Goal: Find contact information: Find contact information

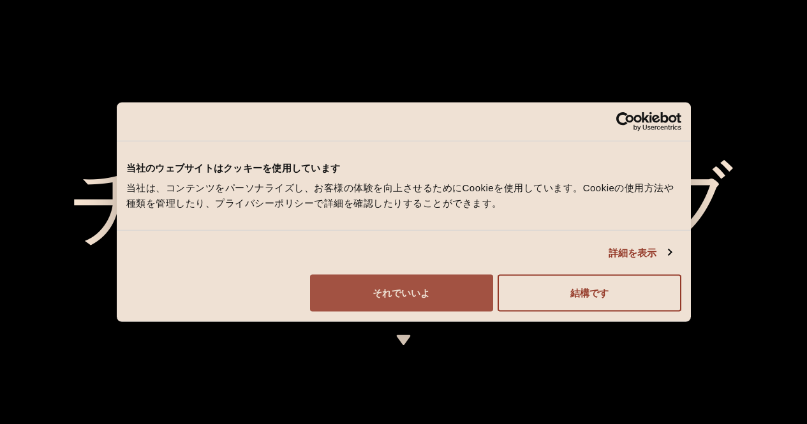
click at [430, 299] on font "それでいいよ" at bounding box center [401, 293] width 57 height 11
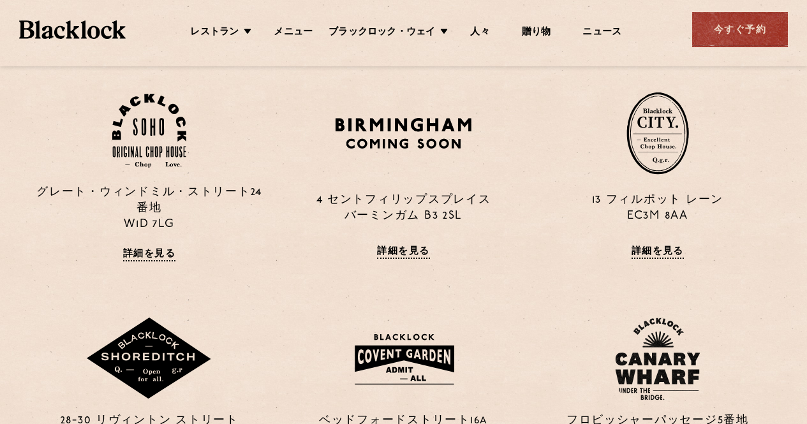
scroll to position [919, 0]
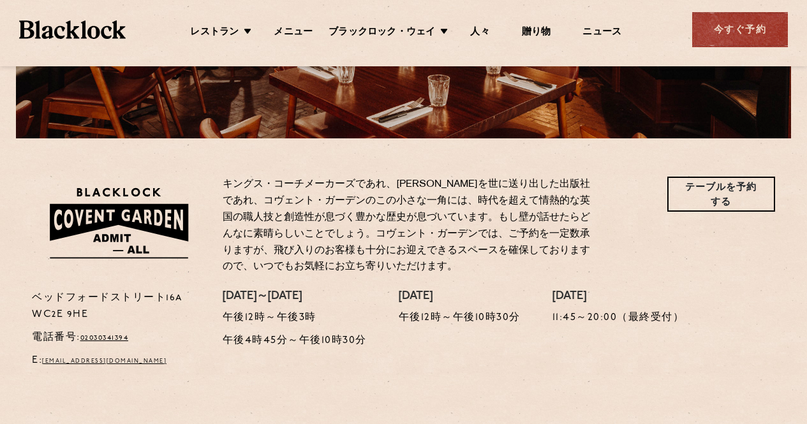
scroll to position [323, 0]
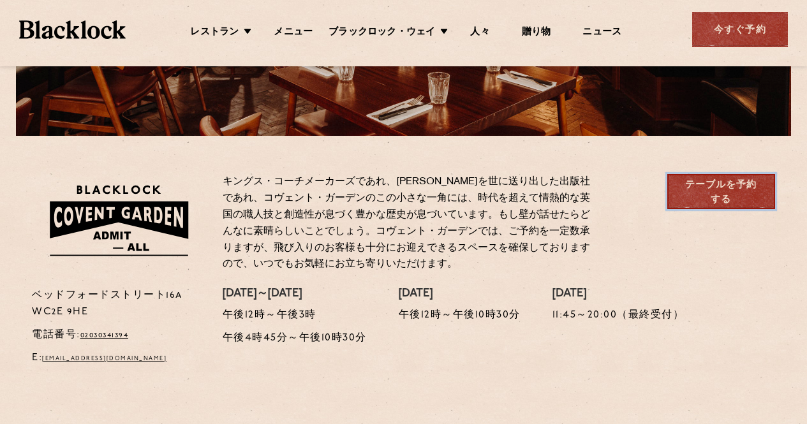
click at [711, 186] on font "テーブルを予約する" at bounding box center [720, 193] width 71 height 24
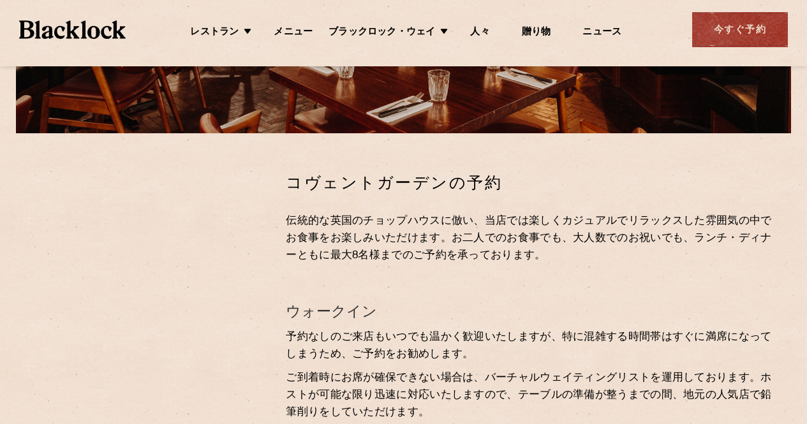
scroll to position [328, 0]
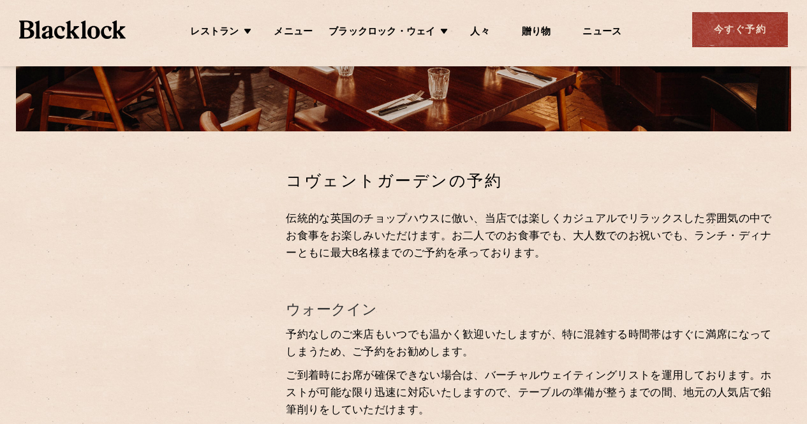
click at [101, 29] on img at bounding box center [72, 29] width 107 height 18
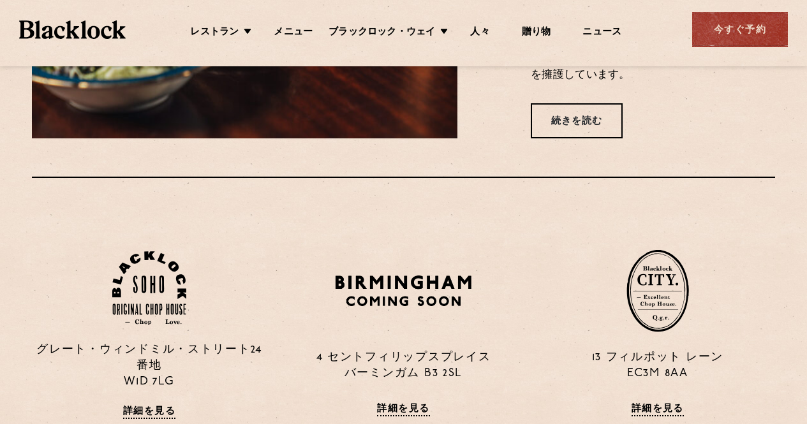
scroll to position [746, 0]
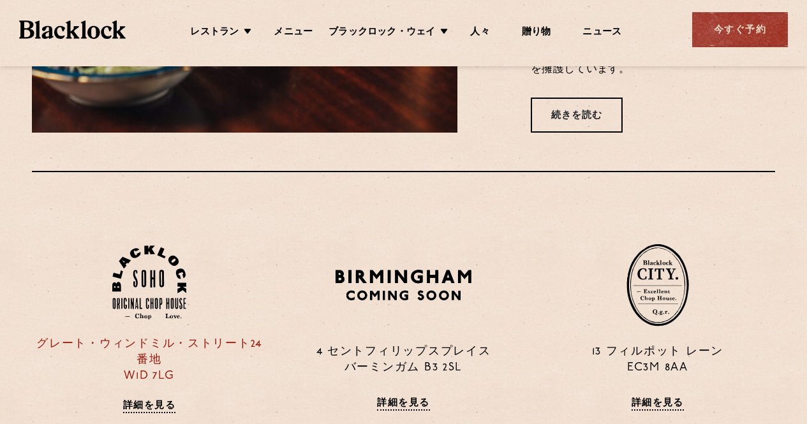
click at [154, 246] on img at bounding box center [149, 283] width 74 height 75
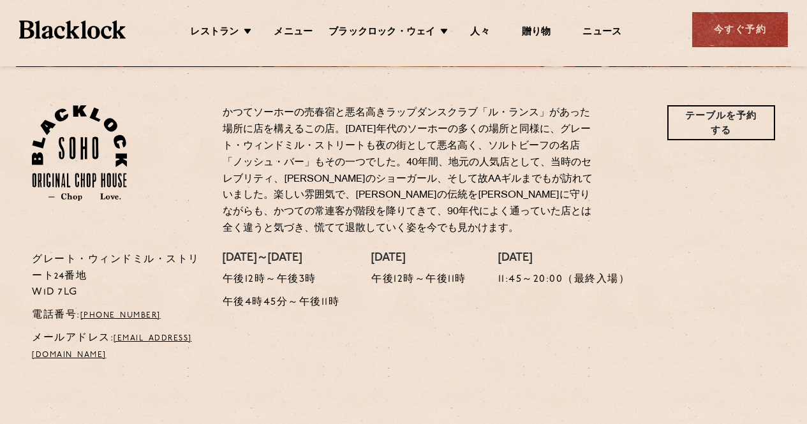
scroll to position [395, 0]
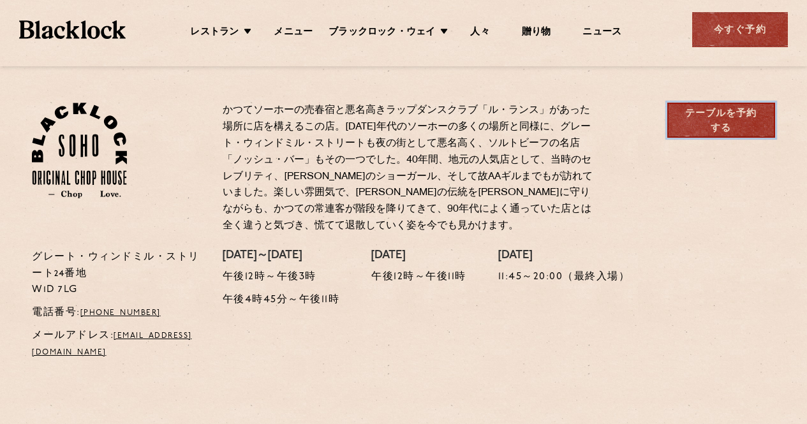
click at [731, 115] on font "テーブルを予約する" at bounding box center [720, 121] width 71 height 24
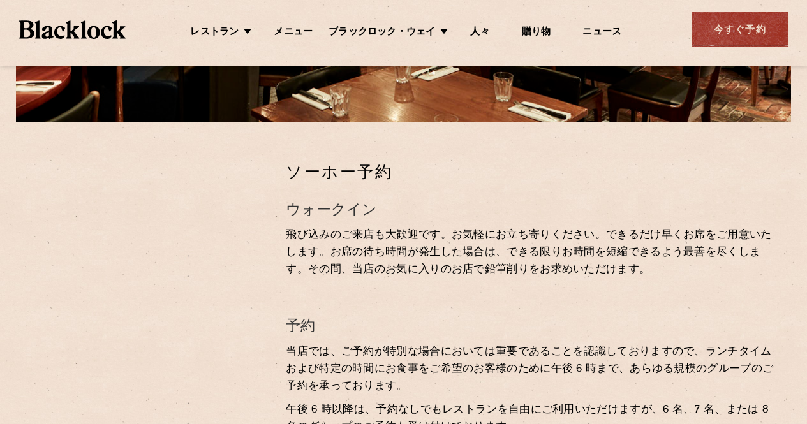
scroll to position [338, 0]
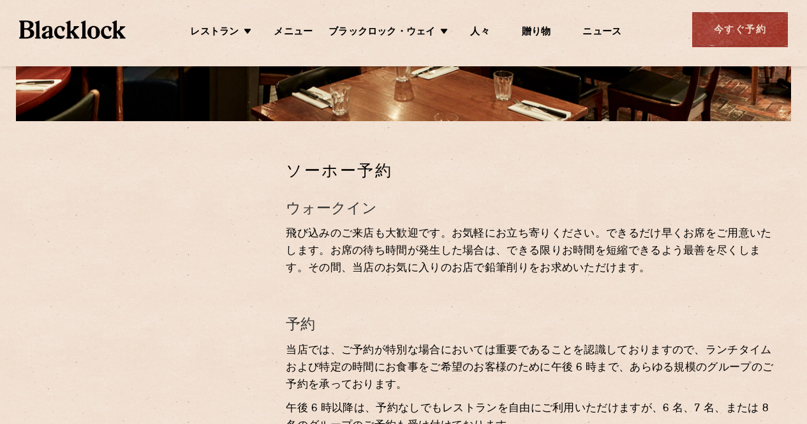
drag, startPoint x: 812, startPoint y: 112, endPoint x: 816, endPoint y: 225, distance: 112.4
click at [806, 225] on html "レストラン ブラックロック・ウェイ メニュー ニュース 贈り物 私たちの人々 レストラン [GEOGRAPHIC_DATA] ショーディッチ コヴェントガーデ…" at bounding box center [403, 271] width 807 height 1218
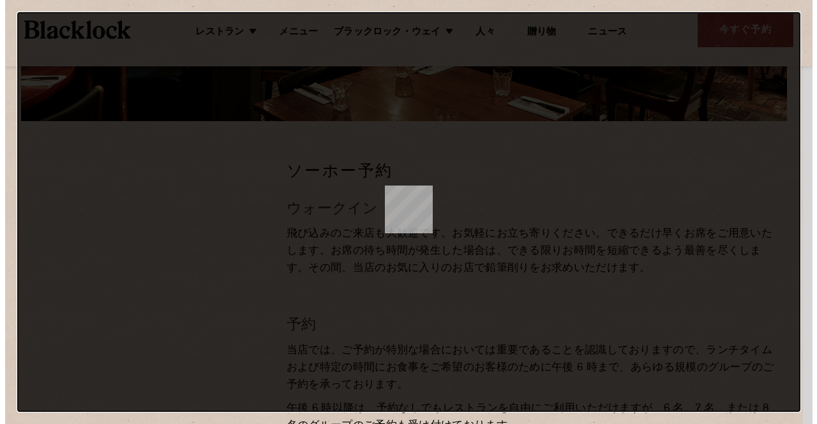
scroll to position [0, 0]
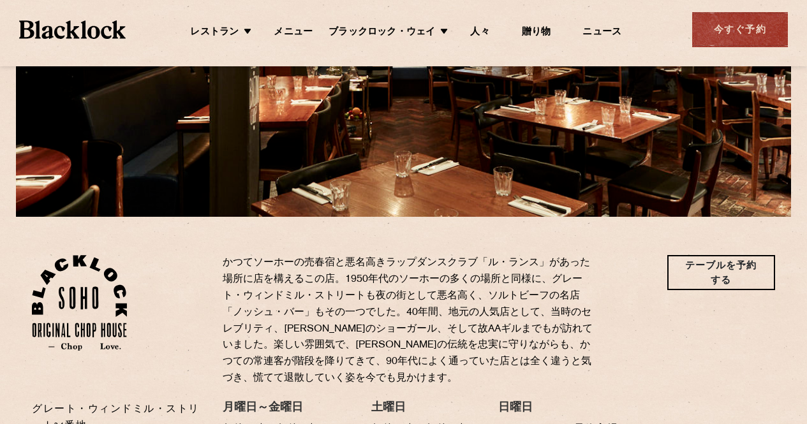
scroll to position [245, 0]
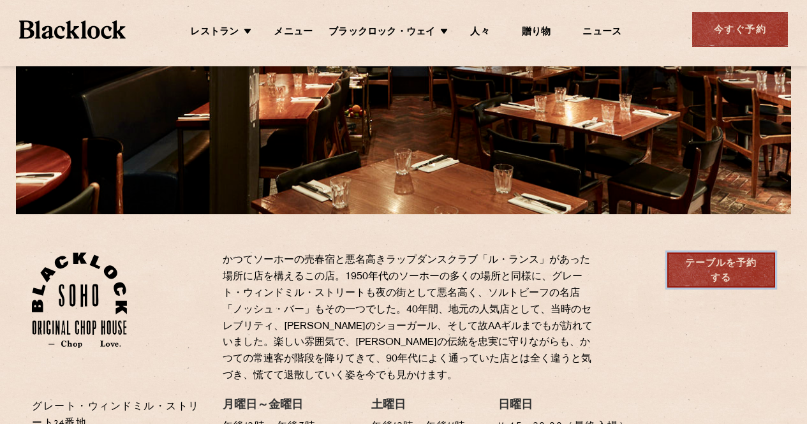
click at [719, 269] on font "テーブルを予約する" at bounding box center [721, 272] width 80 height 30
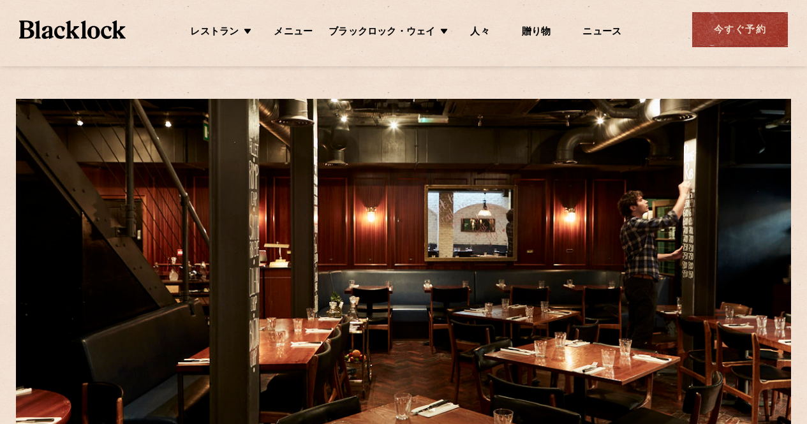
click at [95, 22] on img at bounding box center [72, 29] width 107 height 18
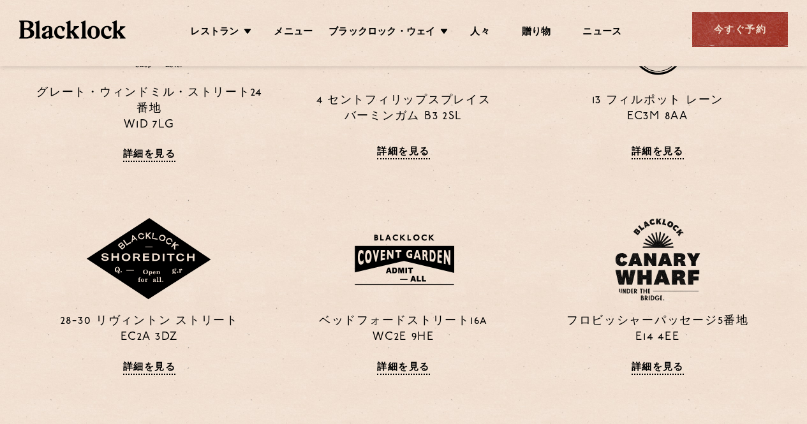
scroll to position [773, 0]
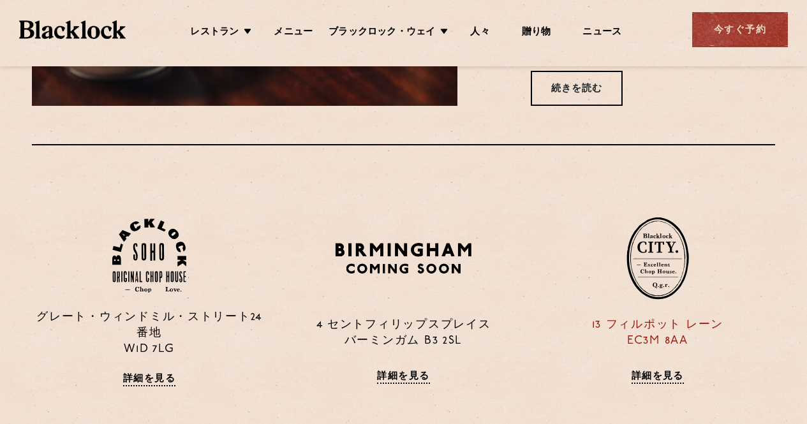
click at [650, 372] on font "詳細を見る" at bounding box center [658, 377] width 52 height 10
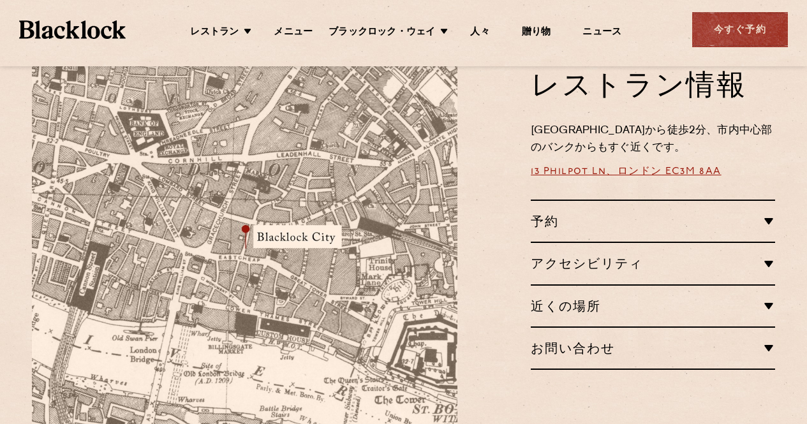
scroll to position [768, 0]
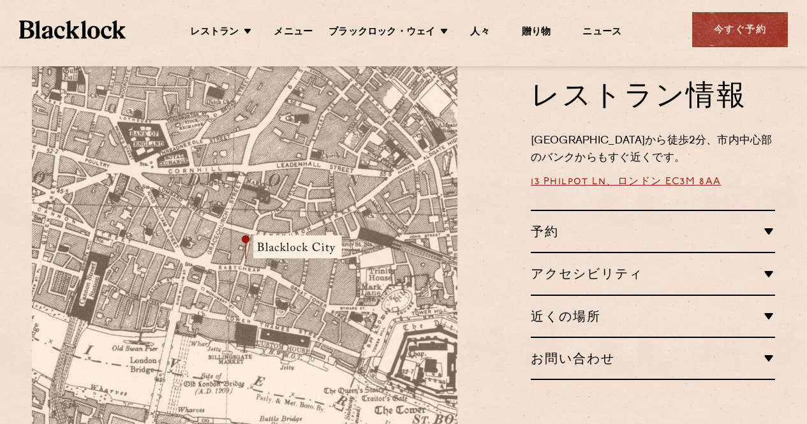
click at [770, 266] on h2 "アクセシビリティ" at bounding box center [653, 273] width 244 height 15
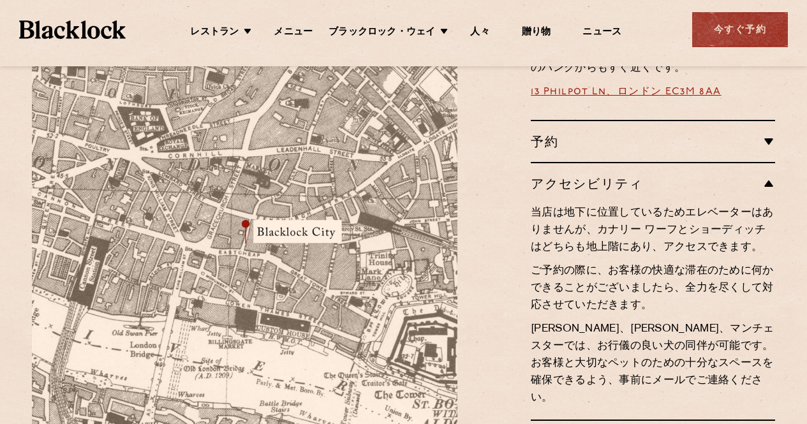
scroll to position [743, 0]
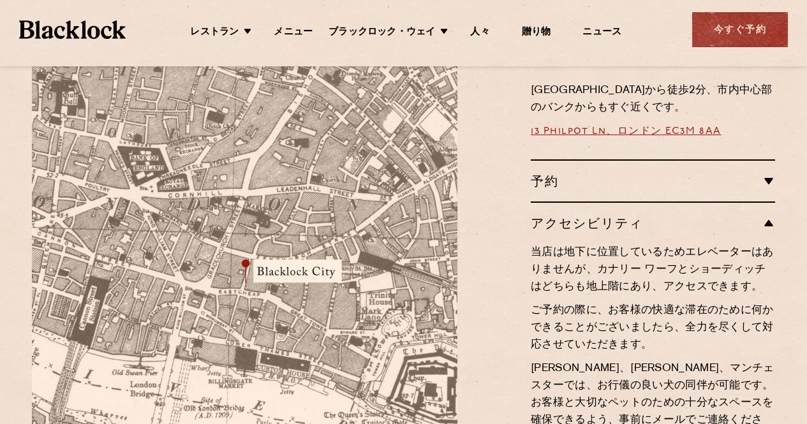
click at [683, 126] on font "13 Philpot Ln、ロンドン EC3M 8AA" at bounding box center [626, 131] width 191 height 10
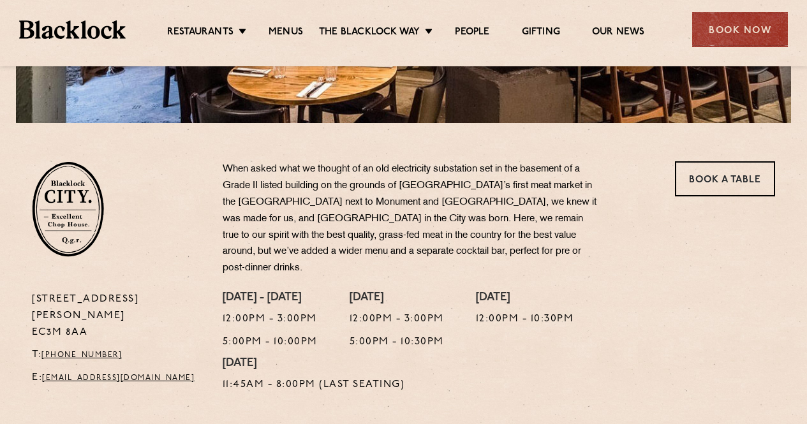
scroll to position [329, 0]
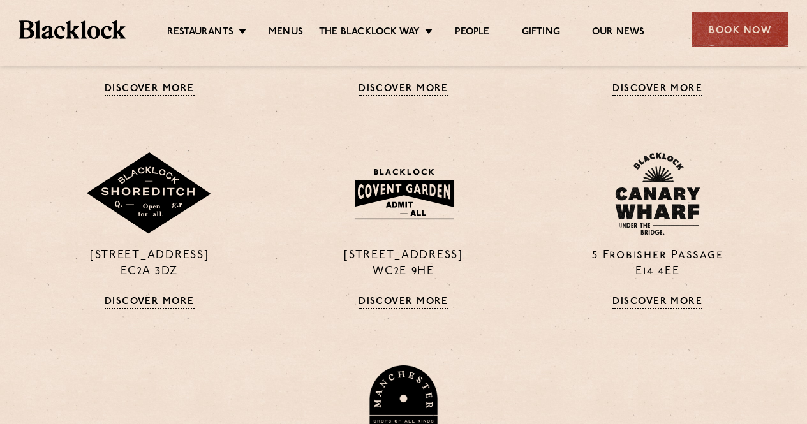
scroll to position [1003, 0]
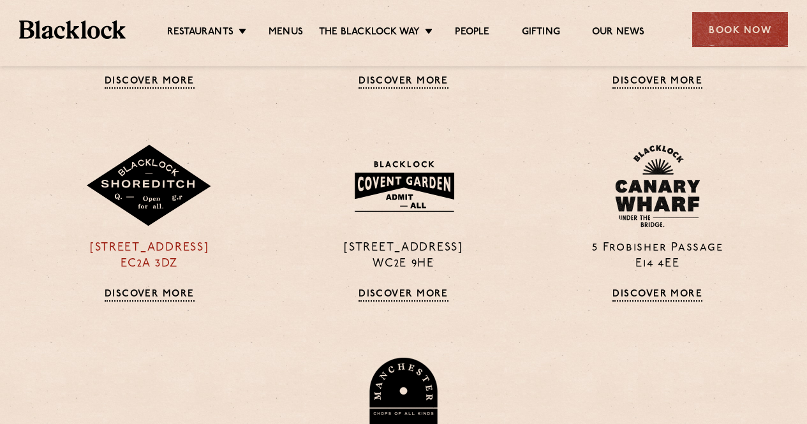
click at [151, 191] on img at bounding box center [149, 186] width 128 height 83
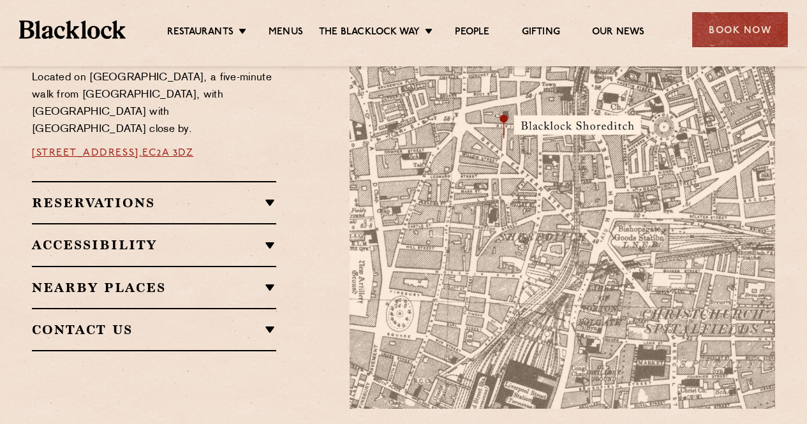
scroll to position [766, 0]
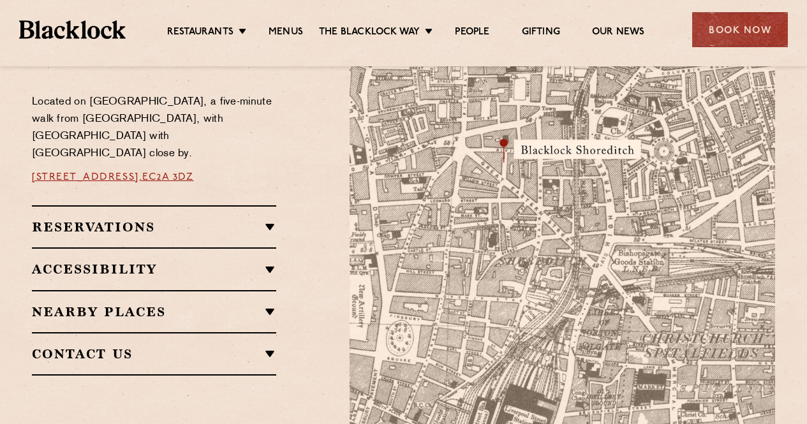
click at [142, 172] on link "[STREET_ADDRESS]," at bounding box center [87, 177] width 110 height 10
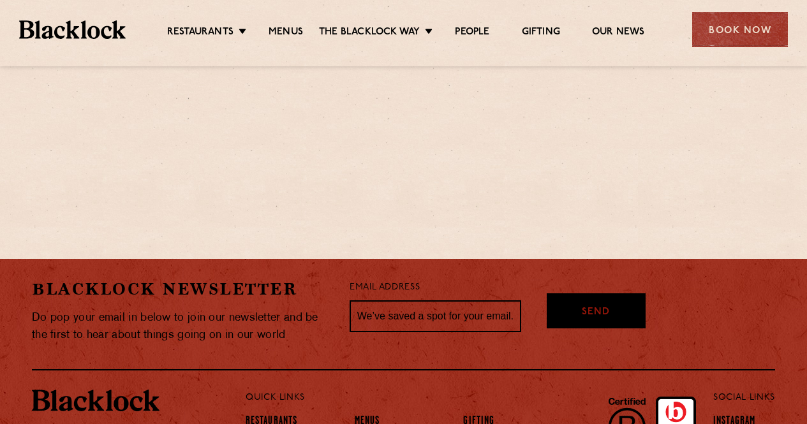
scroll to position [766, 0]
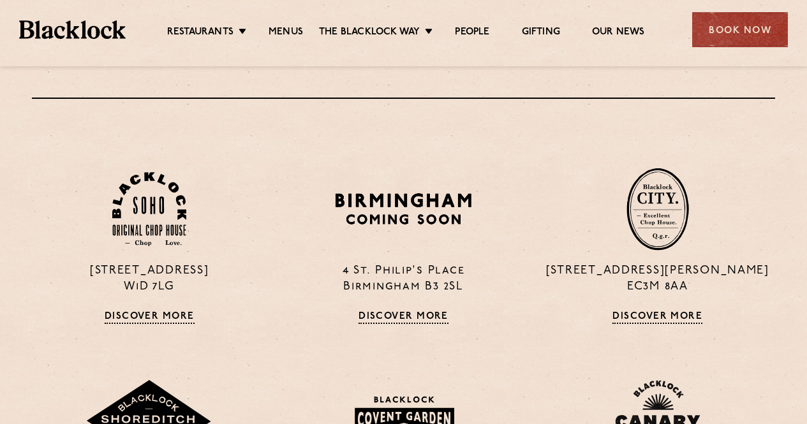
scroll to position [767, 0]
click at [150, 201] on img at bounding box center [149, 210] width 74 height 75
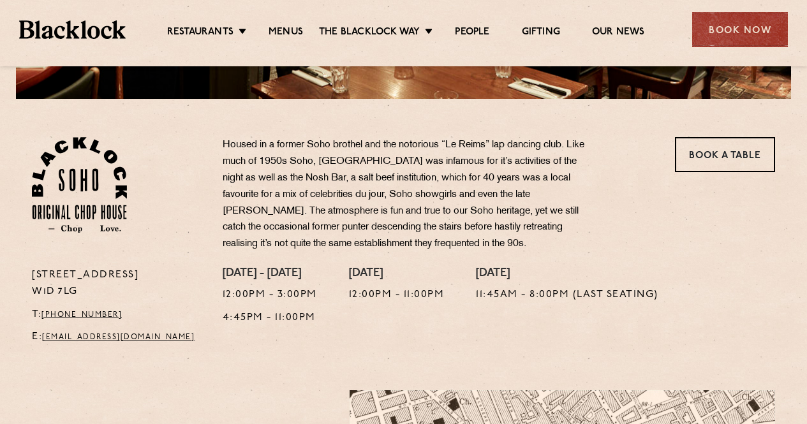
scroll to position [387, 0]
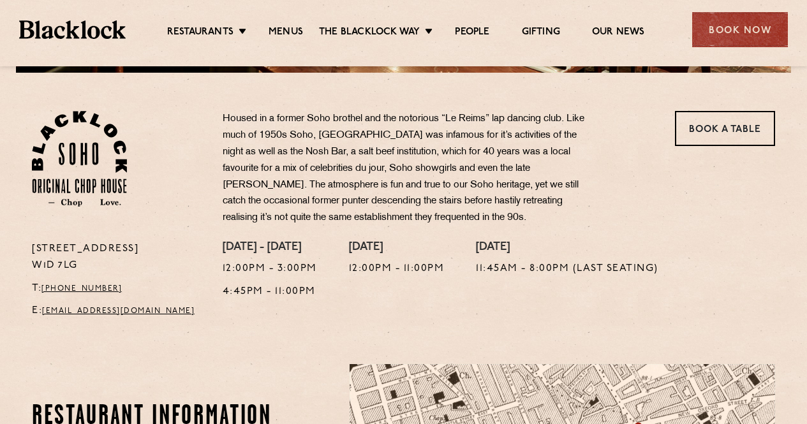
click at [806, 182] on section "24 Great Windmill Street W1D 7LG T: +44 20 3441 6996 E: soho@theblacklock.com H…" at bounding box center [403, 199] width 807 height 253
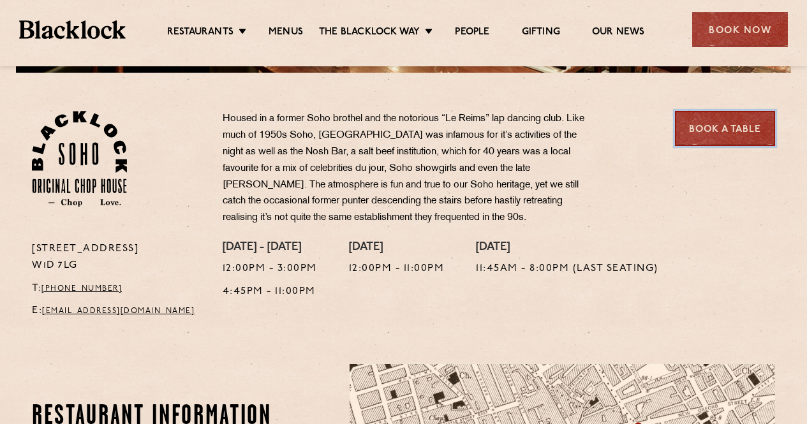
click at [720, 126] on link "Book a Table" at bounding box center [725, 128] width 100 height 35
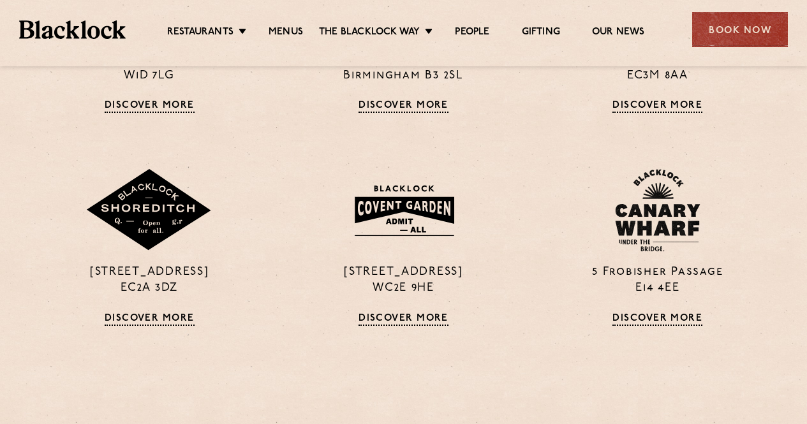
scroll to position [1007, 0]
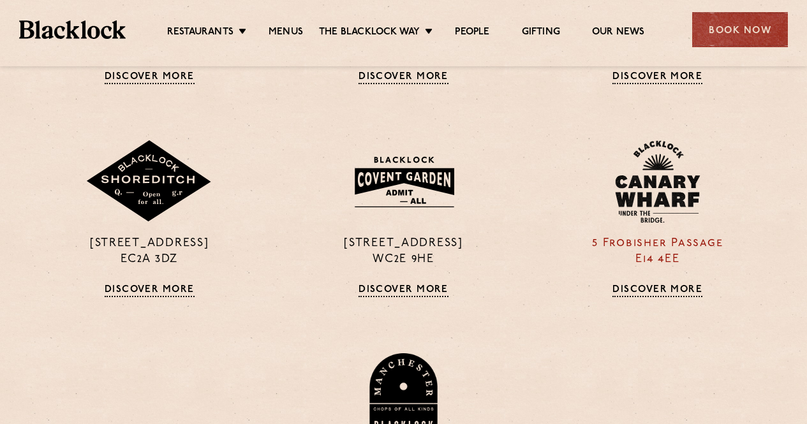
click at [664, 172] on img at bounding box center [657, 181] width 85 height 83
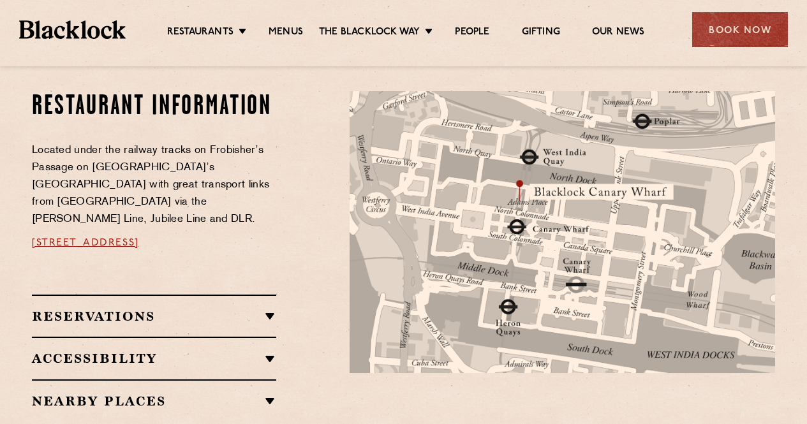
scroll to position [680, 0]
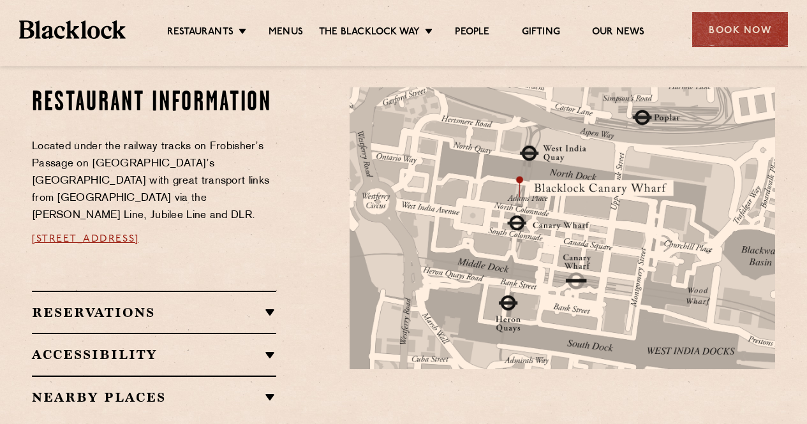
click at [139, 234] on span "[STREET_ADDRESS]" at bounding box center [85, 239] width 107 height 10
